Goal: Information Seeking & Learning: Learn about a topic

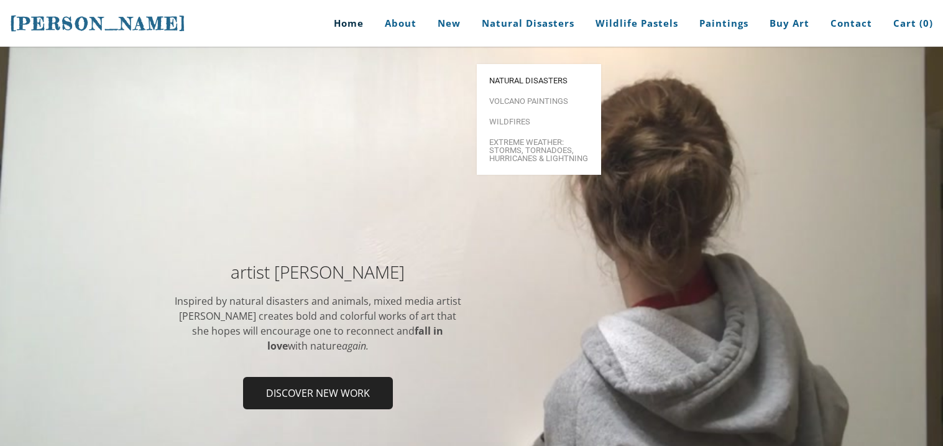
click at [537, 76] on span "Natural Disasters" at bounding box center [538, 80] width 99 height 8
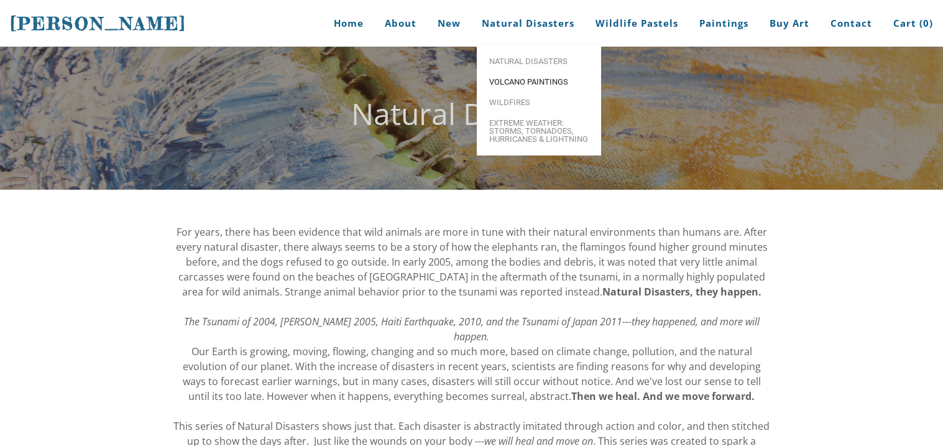
click at [564, 83] on span "Volcano paintings" at bounding box center [538, 82] width 99 height 8
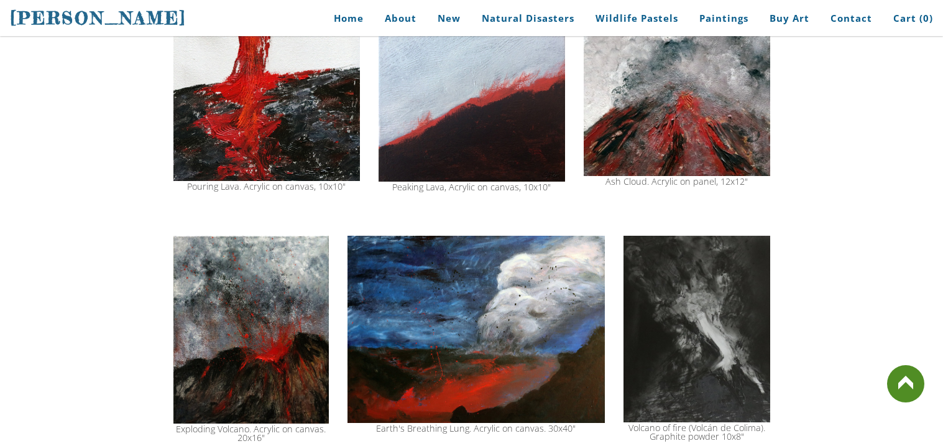
scroll to position [969, 0]
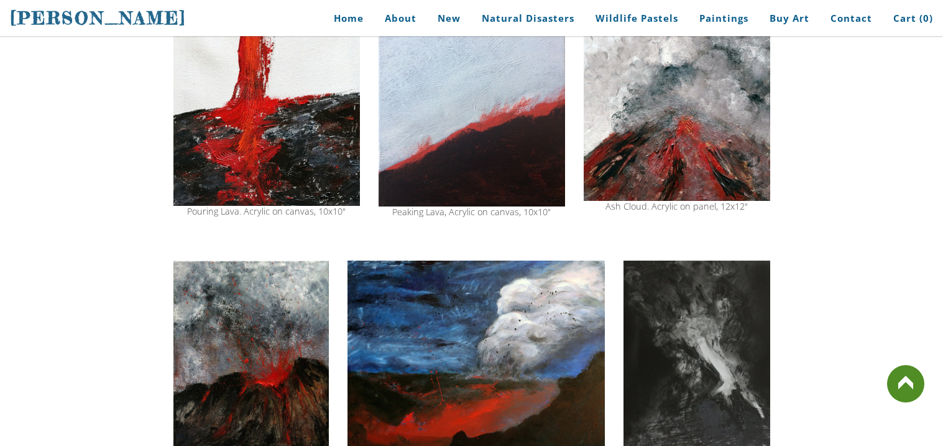
click at [270, 352] on img at bounding box center [250, 354] width 155 height 188
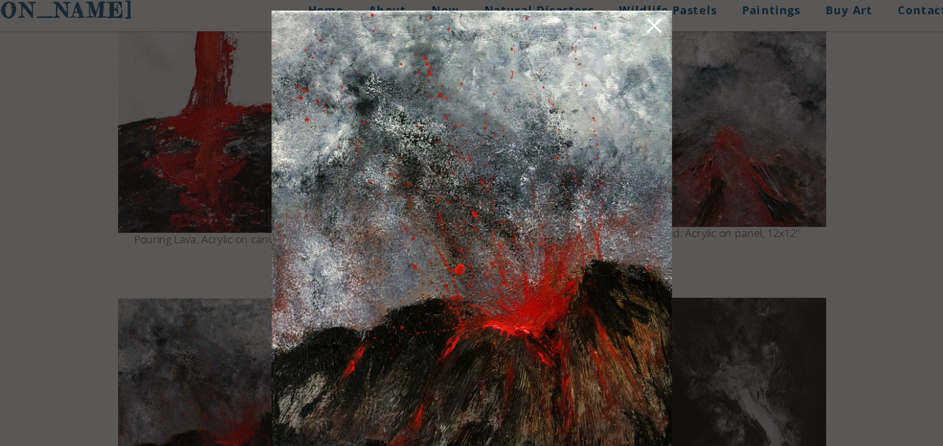
click at [629, 31] on link at bounding box center [625, 33] width 17 height 19
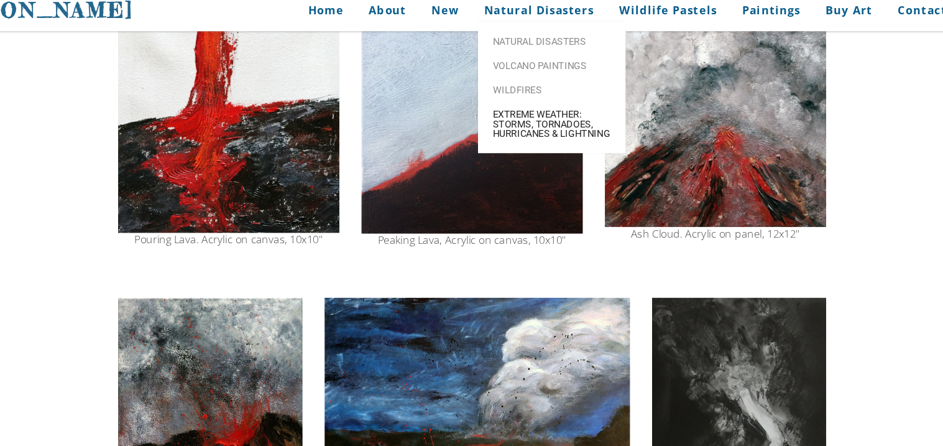
click at [521, 126] on span "Extreme Weather: Storms, Tornadoes, Hurricanes & Lightning" at bounding box center [538, 114] width 99 height 24
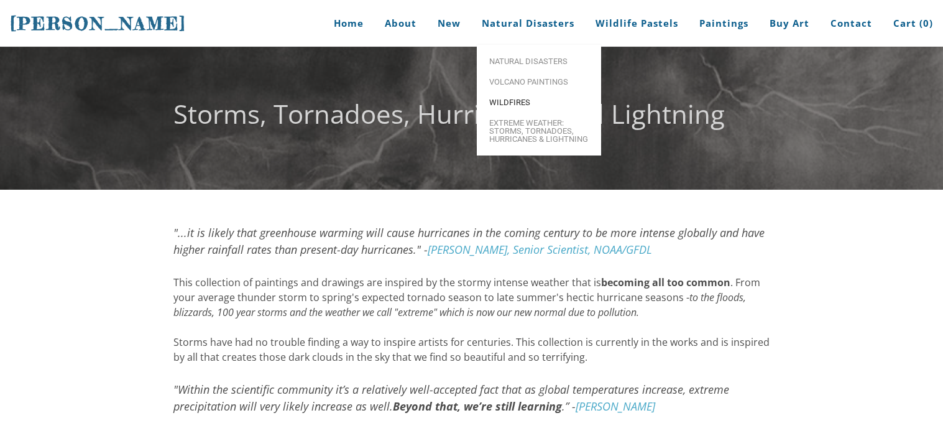
click at [580, 103] on span "Wildfires" at bounding box center [538, 102] width 99 height 8
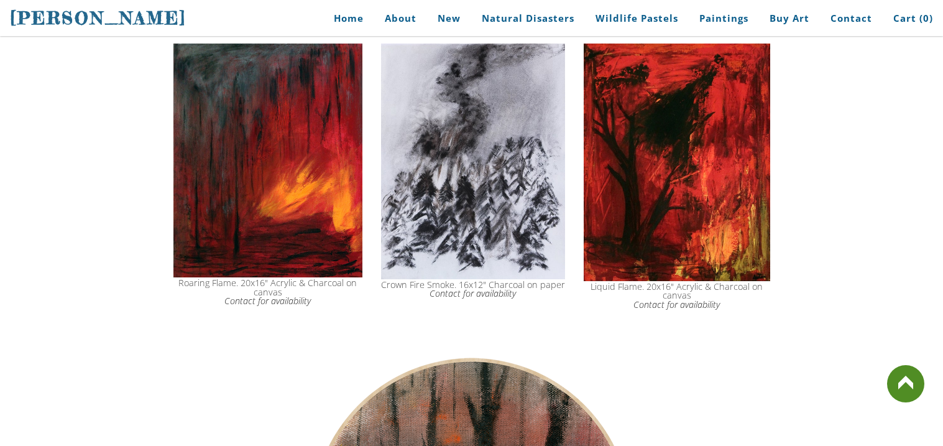
scroll to position [1019, 0]
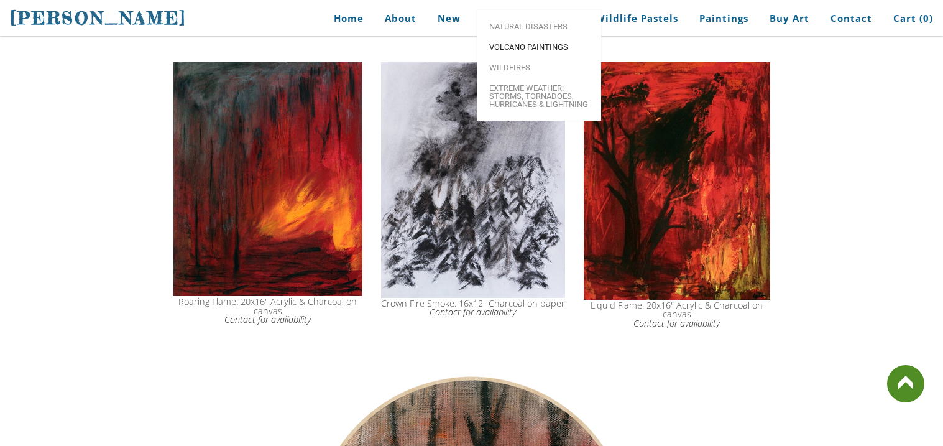
click at [549, 51] on span "Volcano paintings" at bounding box center [538, 47] width 99 height 8
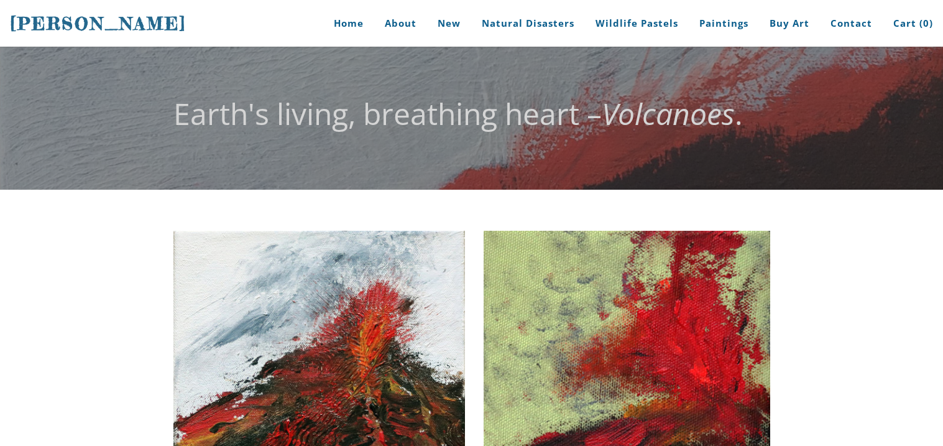
click at [579, 295] on img at bounding box center [627, 372] width 287 height 283
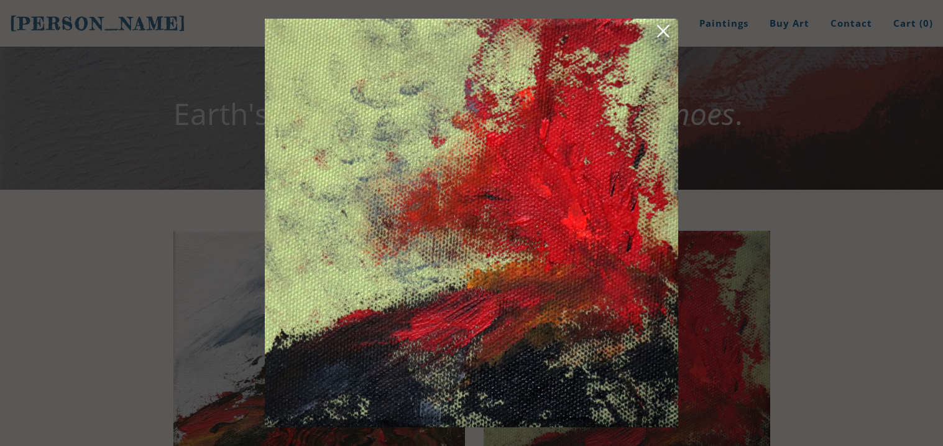
click at [661, 26] on link at bounding box center [663, 33] width 17 height 19
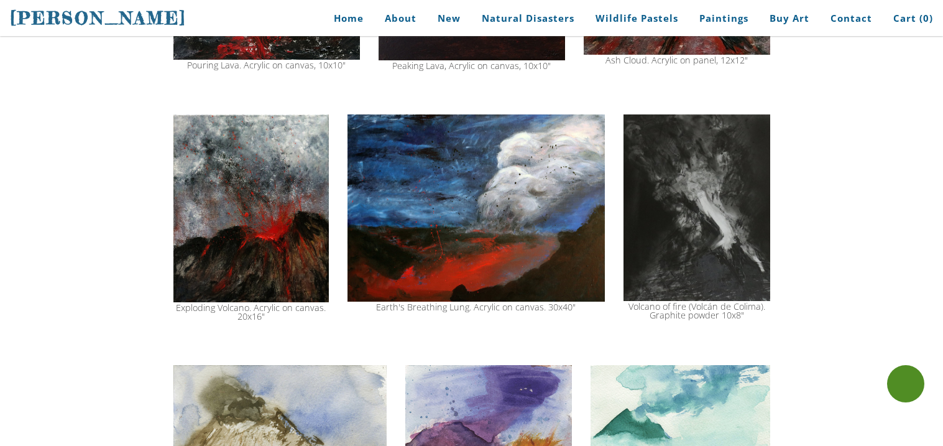
scroll to position [1168, 0]
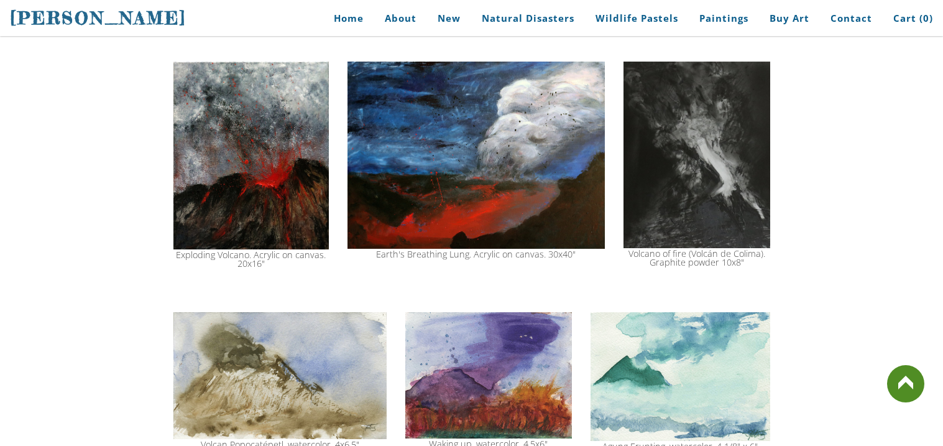
click at [269, 165] on img at bounding box center [250, 156] width 155 height 188
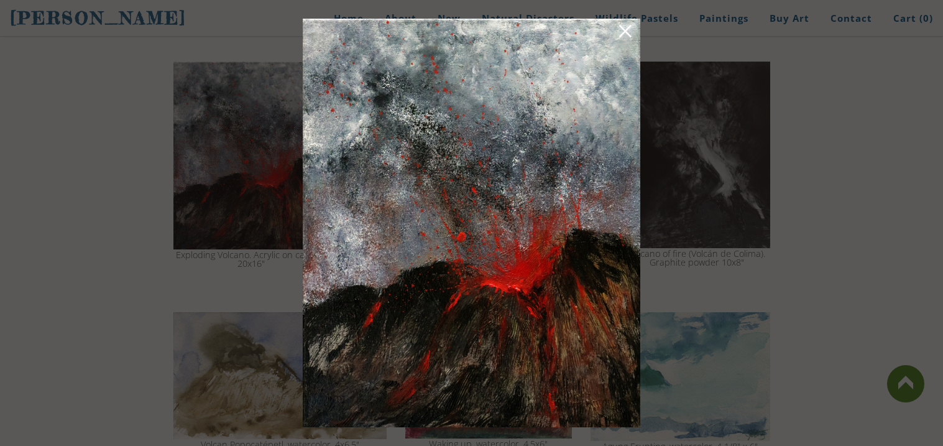
click at [627, 33] on link at bounding box center [625, 33] width 17 height 19
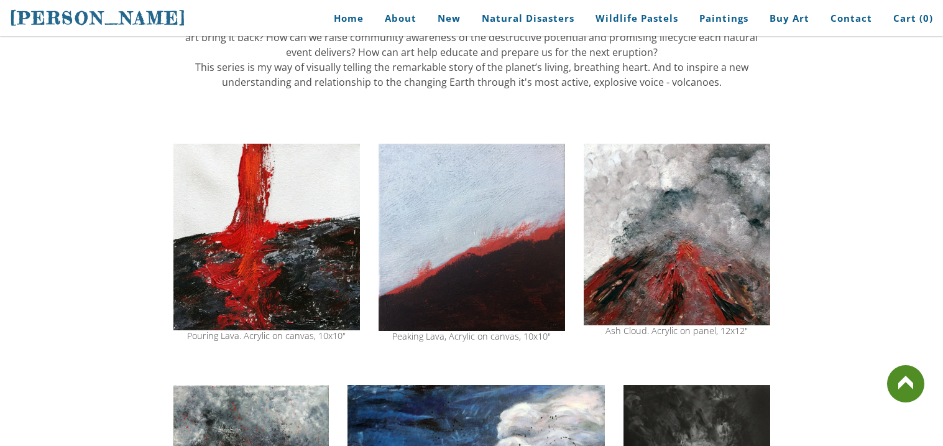
scroll to position [820, 0]
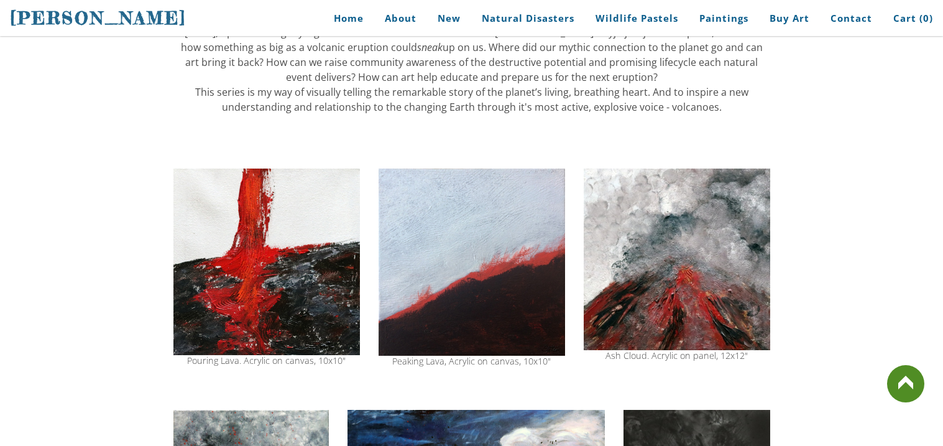
click at [438, 238] on img at bounding box center [472, 261] width 186 height 187
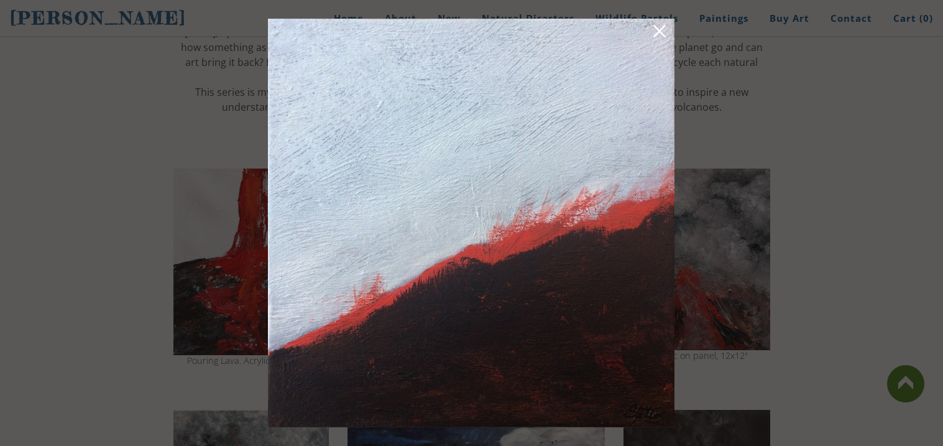
click at [658, 32] on link at bounding box center [659, 33] width 17 height 19
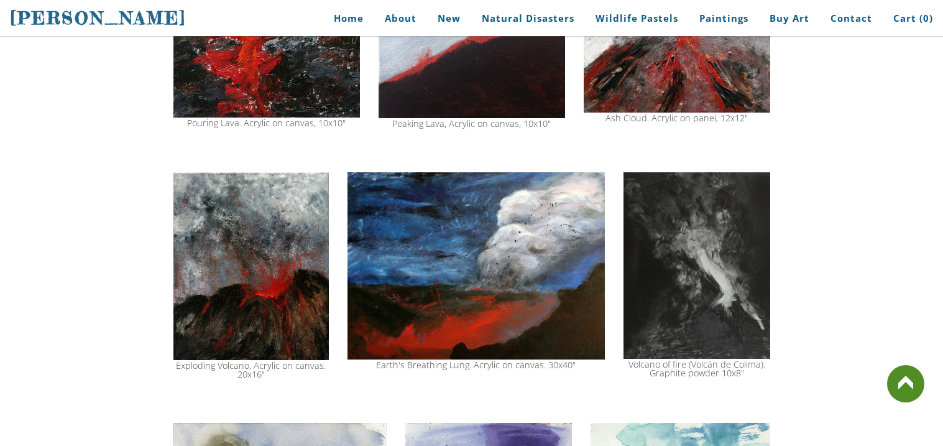
scroll to position [1069, 0]
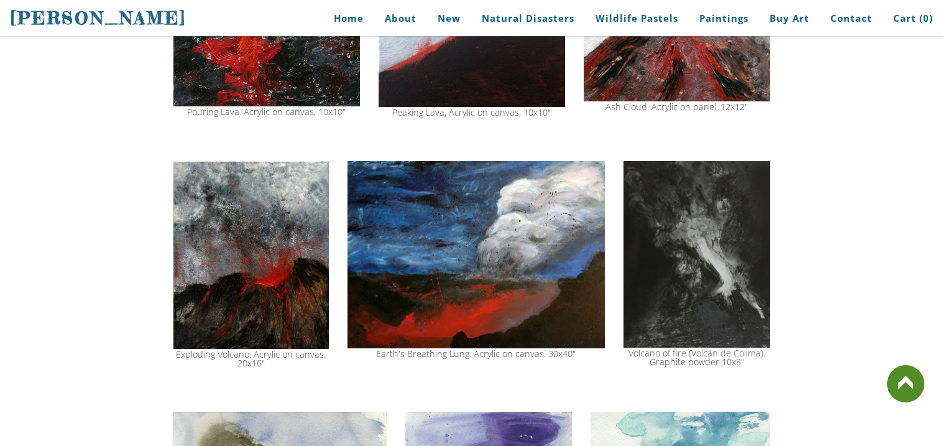
click at [239, 279] on img at bounding box center [250, 255] width 155 height 188
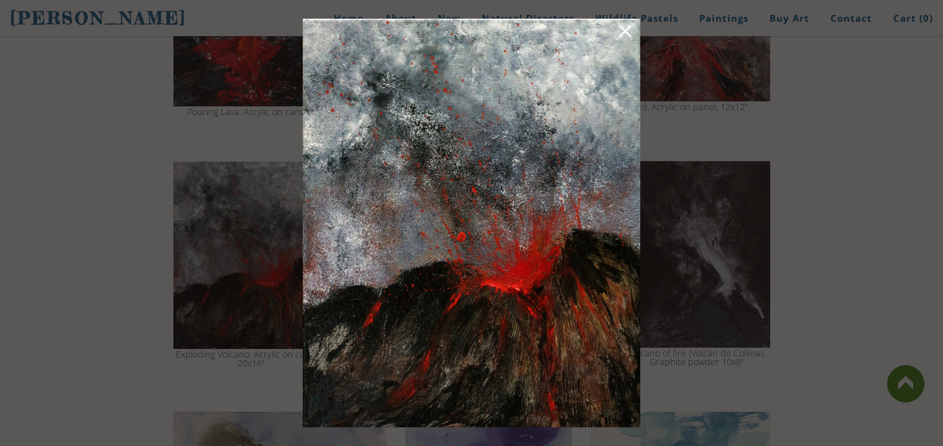
click at [621, 28] on link at bounding box center [625, 33] width 17 height 19
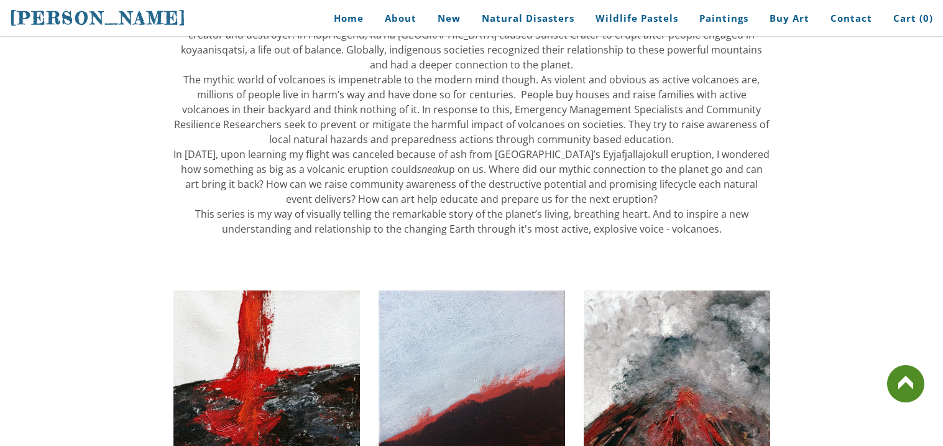
scroll to position [696, 0]
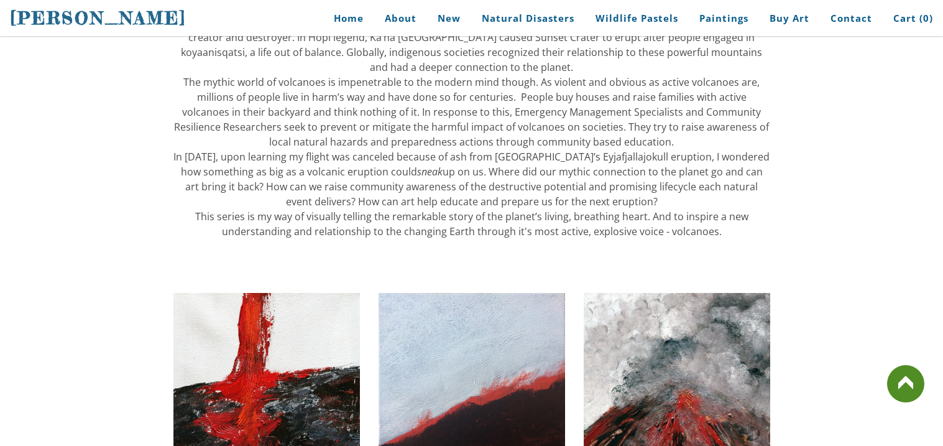
click at [541, 358] on img at bounding box center [472, 386] width 186 height 187
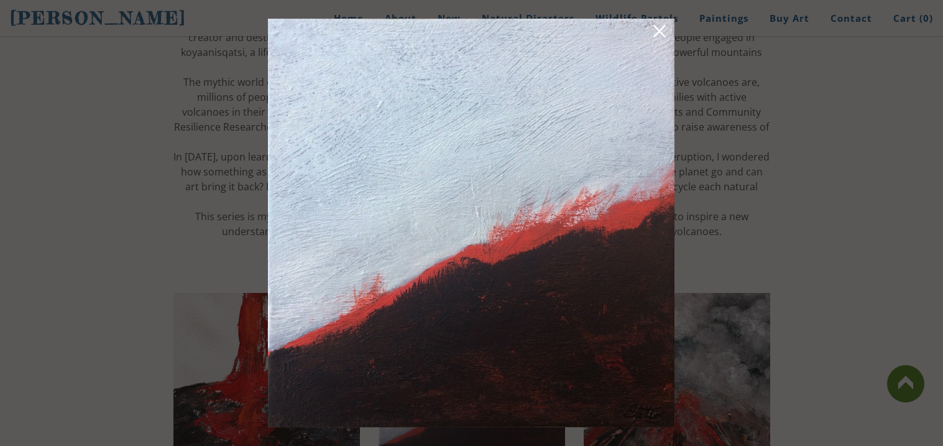
click at [655, 30] on link at bounding box center [659, 33] width 17 height 19
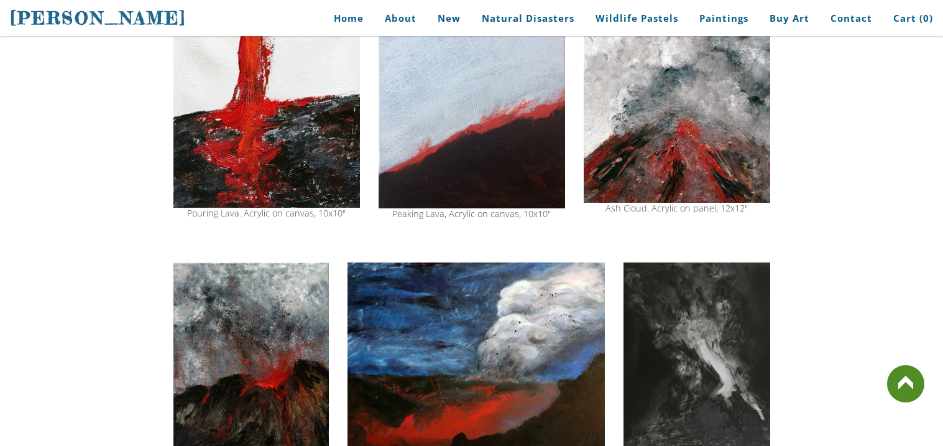
scroll to position [969, 0]
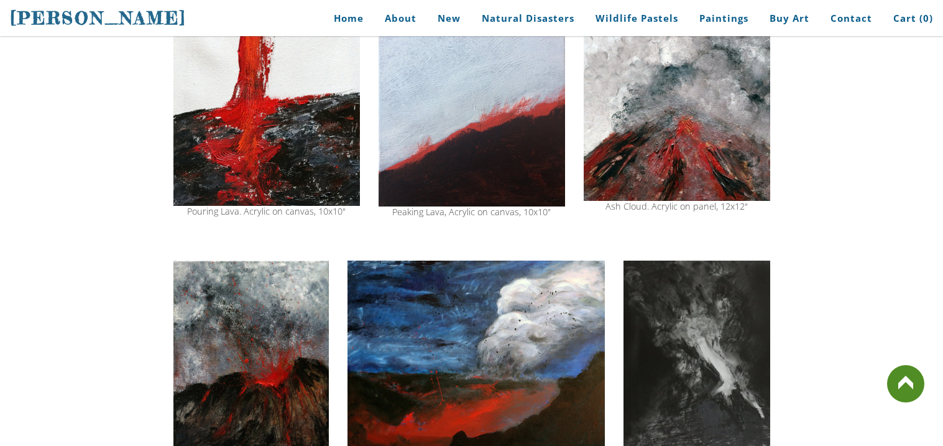
click at [248, 321] on img at bounding box center [250, 354] width 155 height 188
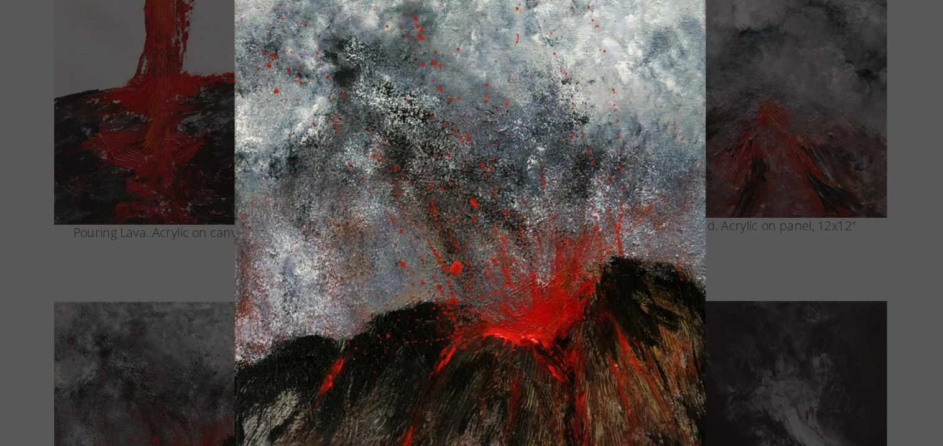
click at [475, 159] on img at bounding box center [472, 223] width 338 height 408
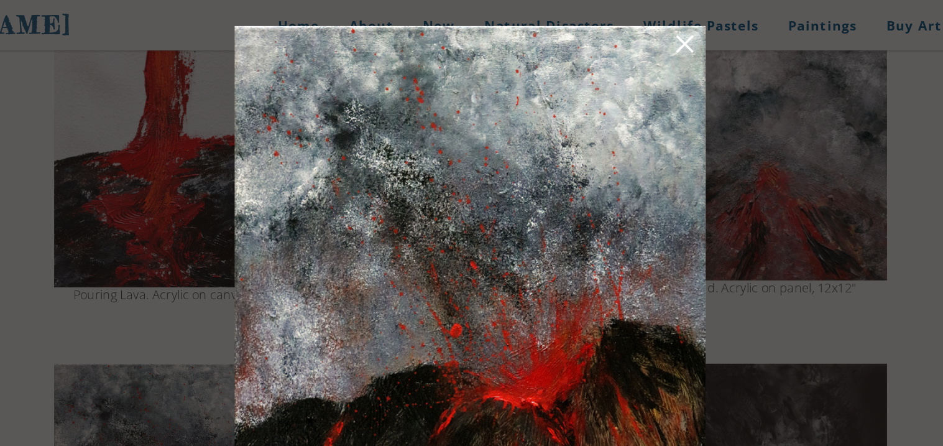
click at [626, 29] on link at bounding box center [625, 33] width 17 height 19
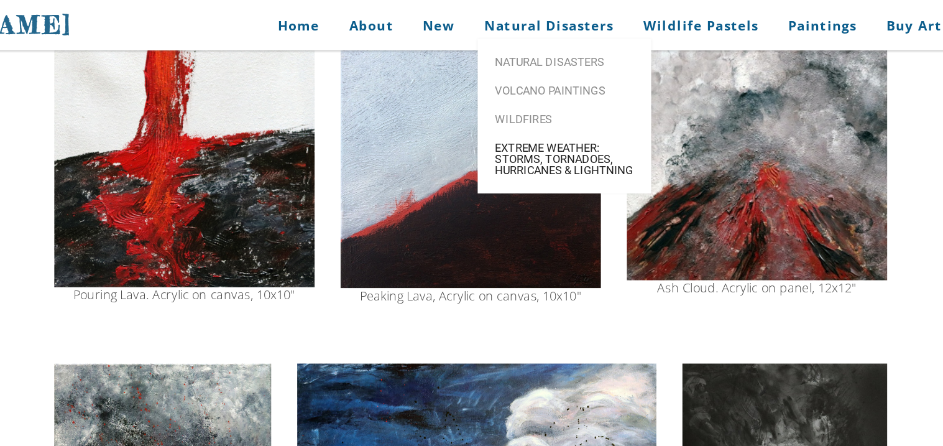
click at [569, 120] on span "Extreme Weather: Storms, Tornadoes, Hurricanes & Lightning" at bounding box center [538, 114] width 99 height 24
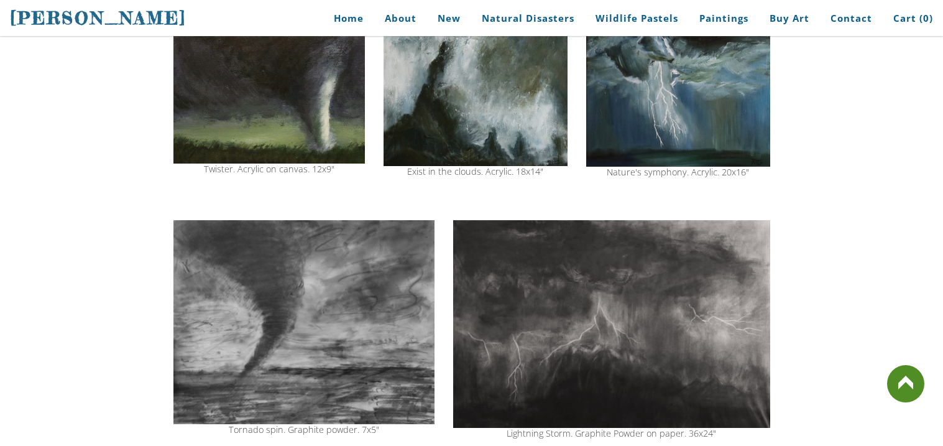
scroll to position [472, 0]
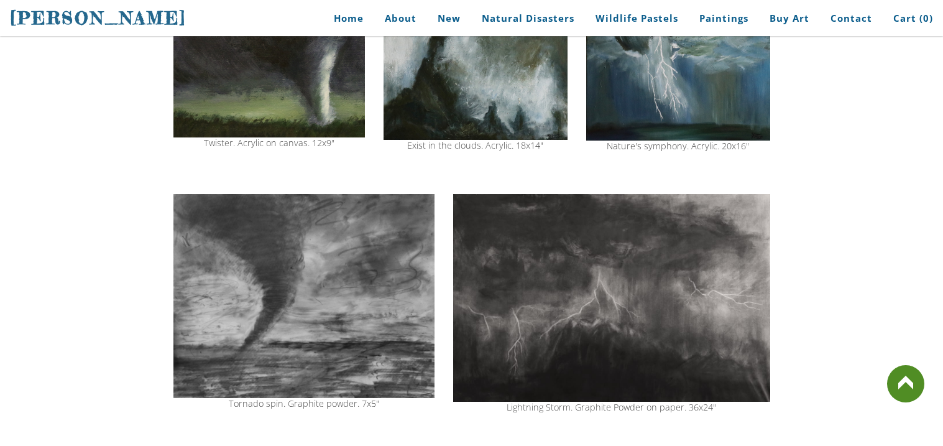
click at [310, 298] on img at bounding box center [304, 296] width 262 height 204
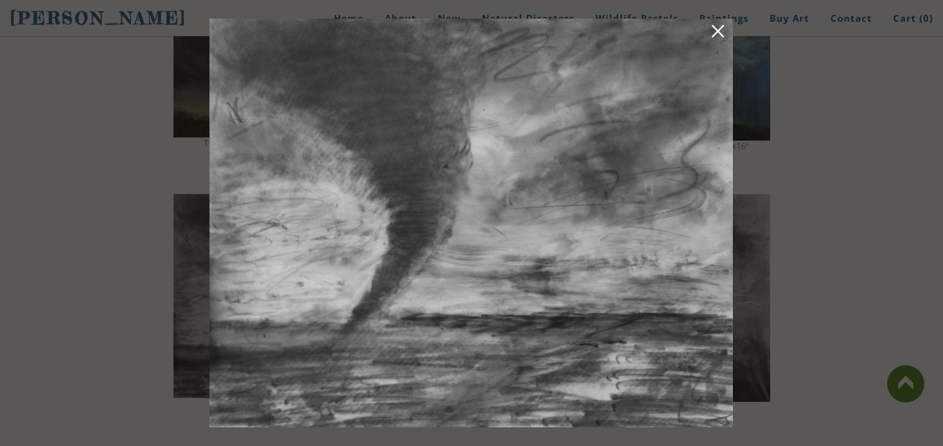
click at [310, 298] on img at bounding box center [470, 223] width 523 height 408
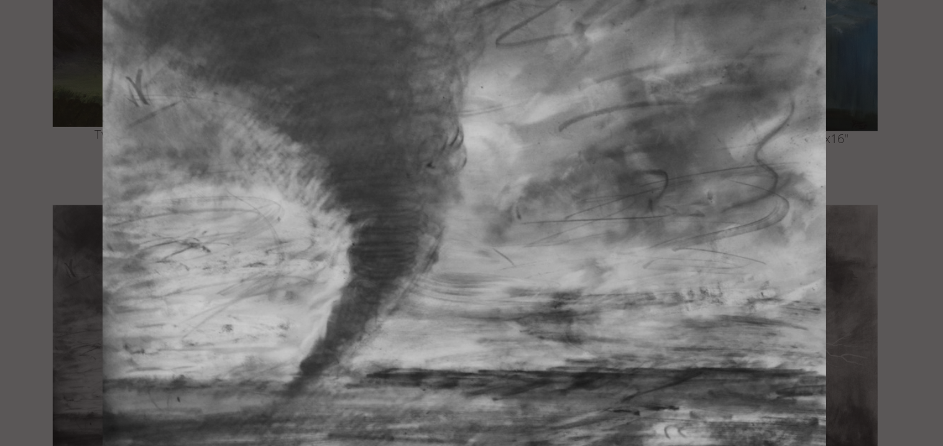
scroll to position [471, 0]
